Goal: Transaction & Acquisition: Obtain resource

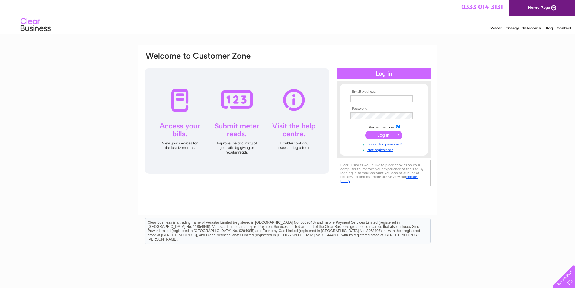
type input "[EMAIL_ADDRESS][DOMAIN_NAME]"
click at [382, 134] on input "submit" at bounding box center [383, 135] width 37 height 8
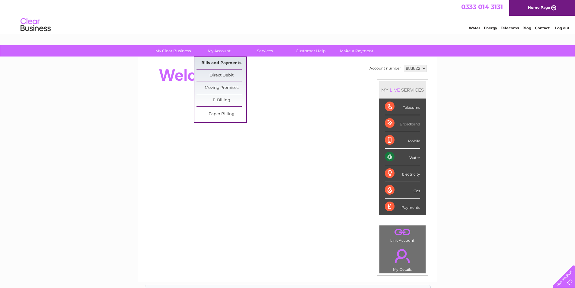
click at [218, 63] on link "Bills and Payments" at bounding box center [222, 63] width 50 height 12
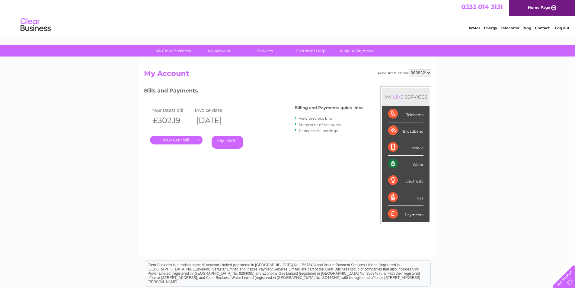
click at [177, 138] on link "." at bounding box center [176, 140] width 53 height 9
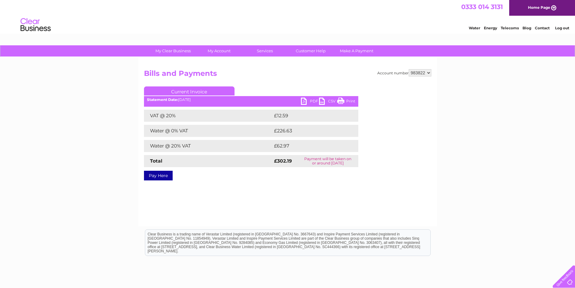
click at [314, 101] on link "PDF" at bounding box center [310, 101] width 18 height 9
